Goal: Task Accomplishment & Management: Manage account settings

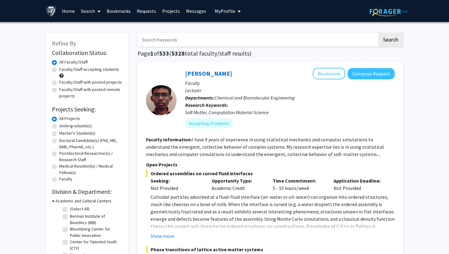
click at [231, 10] on span "My Profile" at bounding box center [225, 11] width 20 height 6
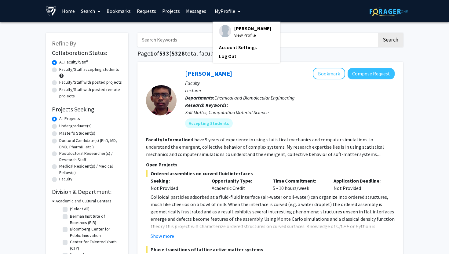
click at [245, 32] on span "[PERSON_NAME]" at bounding box center [252, 28] width 37 height 7
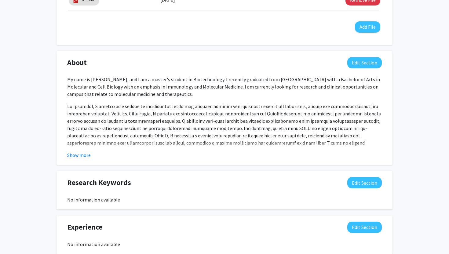
scroll to position [234, 0]
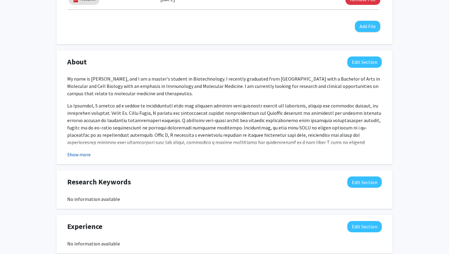
click at [79, 156] on button "Show more" at bounding box center [79, 154] width 24 height 7
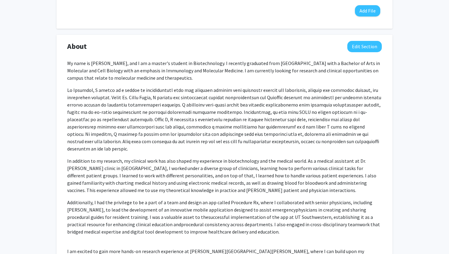
scroll to position [262, 0]
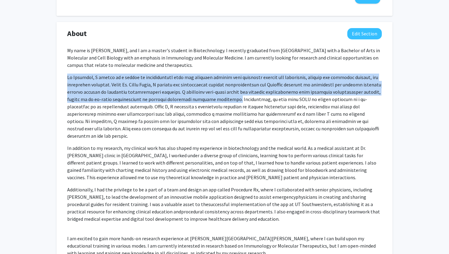
drag, startPoint x: 64, startPoint y: 77, endPoint x: 227, endPoint y: 100, distance: 164.7
click at [227, 100] on div "My name is [PERSON_NAME], and I am a master's student in Biotechnology. I recen…" at bounding box center [225, 157] width 324 height 220
copy span "At [GEOGRAPHIC_DATA], I worked in a myriad of undergraduate labs and projects r…"
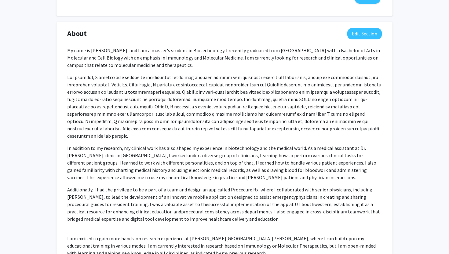
click at [216, 124] on p at bounding box center [224, 107] width 314 height 66
drag, startPoint x: 256, startPoint y: 99, endPoint x: 328, endPoint y: 127, distance: 77.1
click at [328, 127] on p at bounding box center [224, 107] width 314 height 66
copy span "my work with ULAB on campus resulted in a co-authorship of an experimental proc…"
